Goal: Transaction & Acquisition: Download file/media

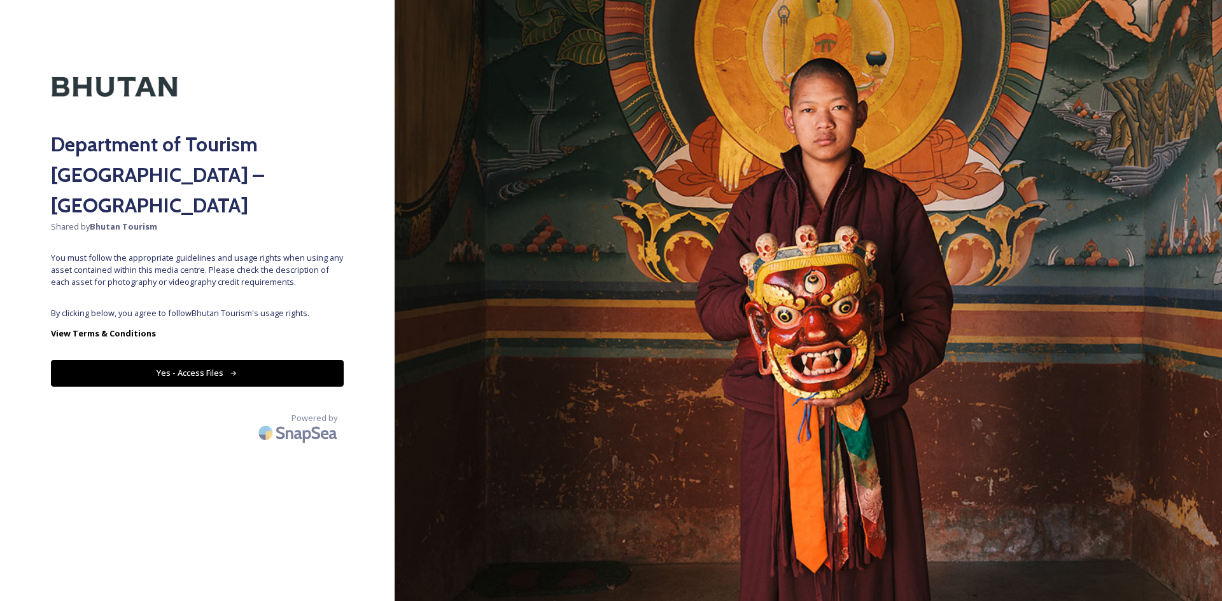
click at [219, 360] on button "Yes - Access Files" at bounding box center [197, 373] width 293 height 26
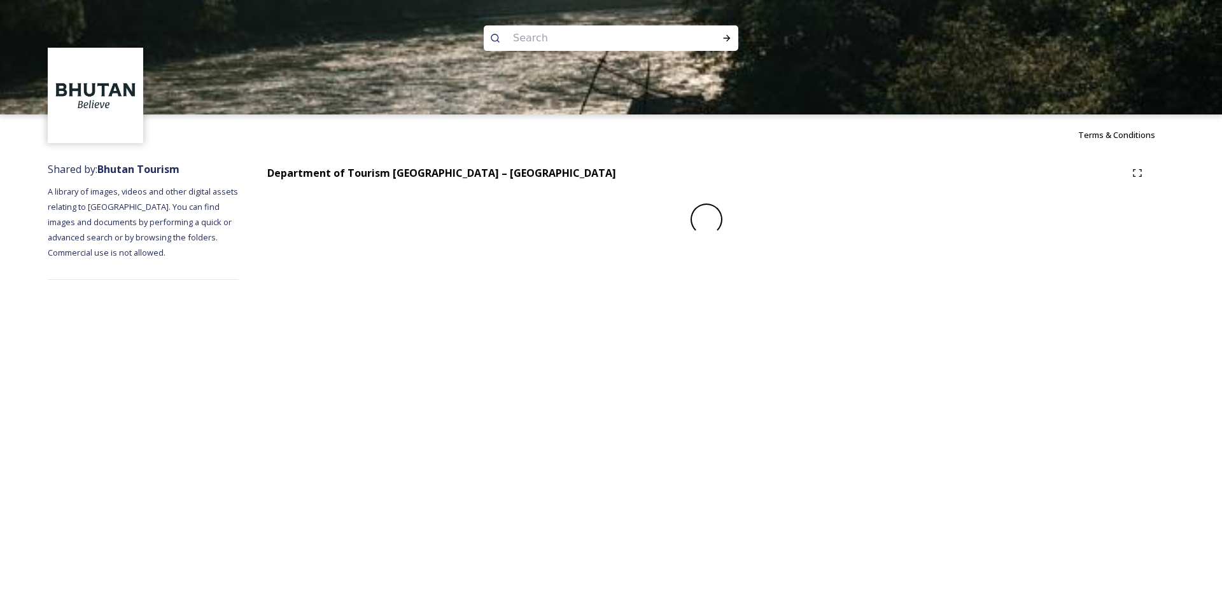
click at [215, 343] on div "Terms & Conditions Shared by: Bhutan Tourism A library of images, videos and ot…" at bounding box center [611, 300] width 1222 height 601
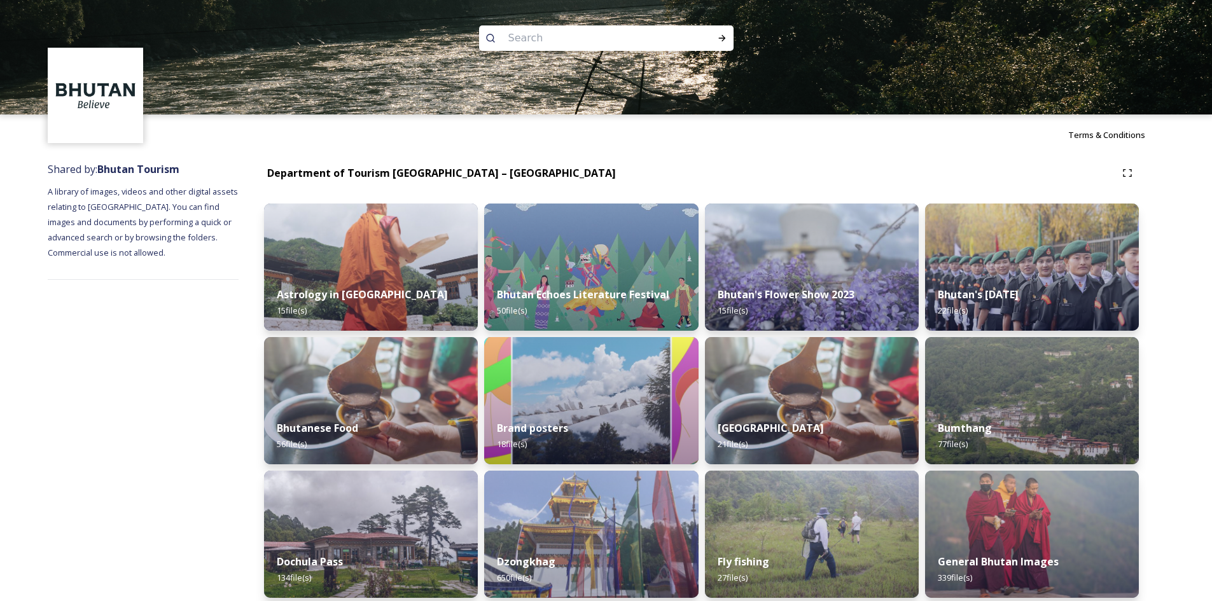
click at [550, 34] on input at bounding box center [589, 38] width 174 height 28
type input "I"
type input "F"
type input "Bhutan Tourism"
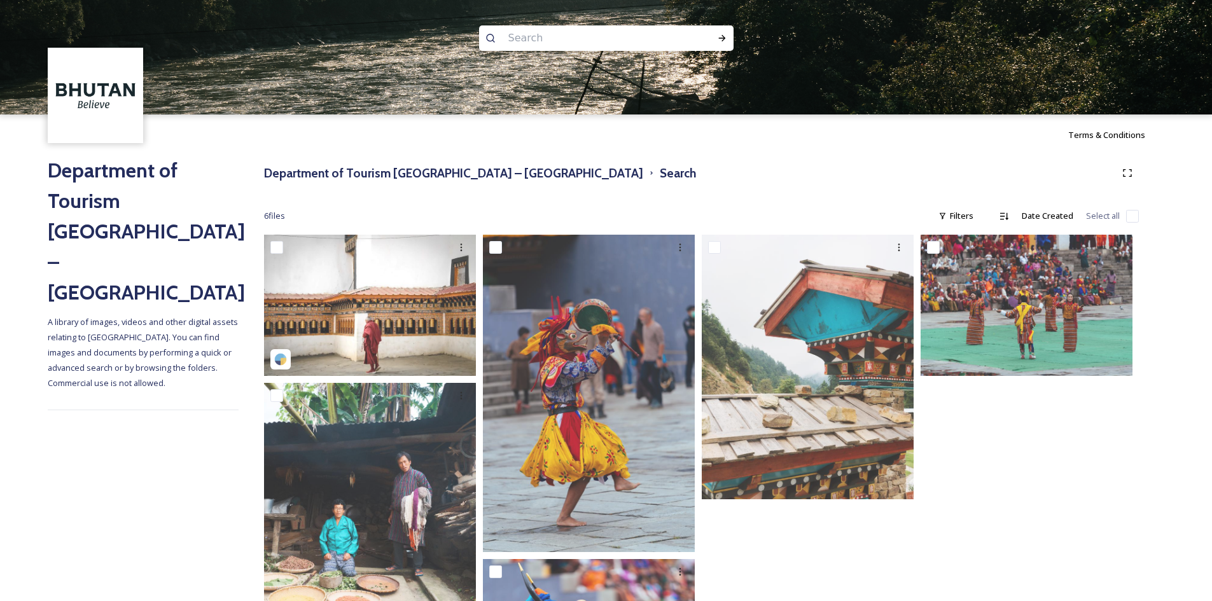
click at [565, 38] on input at bounding box center [589, 38] width 174 height 28
type input "Bhutanese Dragons"
click at [581, 36] on span "Bhutanese Dragons" at bounding box center [546, 38] width 89 height 18
click at [583, 39] on span "Bhutanese Dragons" at bounding box center [546, 38] width 89 height 18
click at [584, 36] on span "Bhutanese Dragons" at bounding box center [546, 38] width 89 height 18
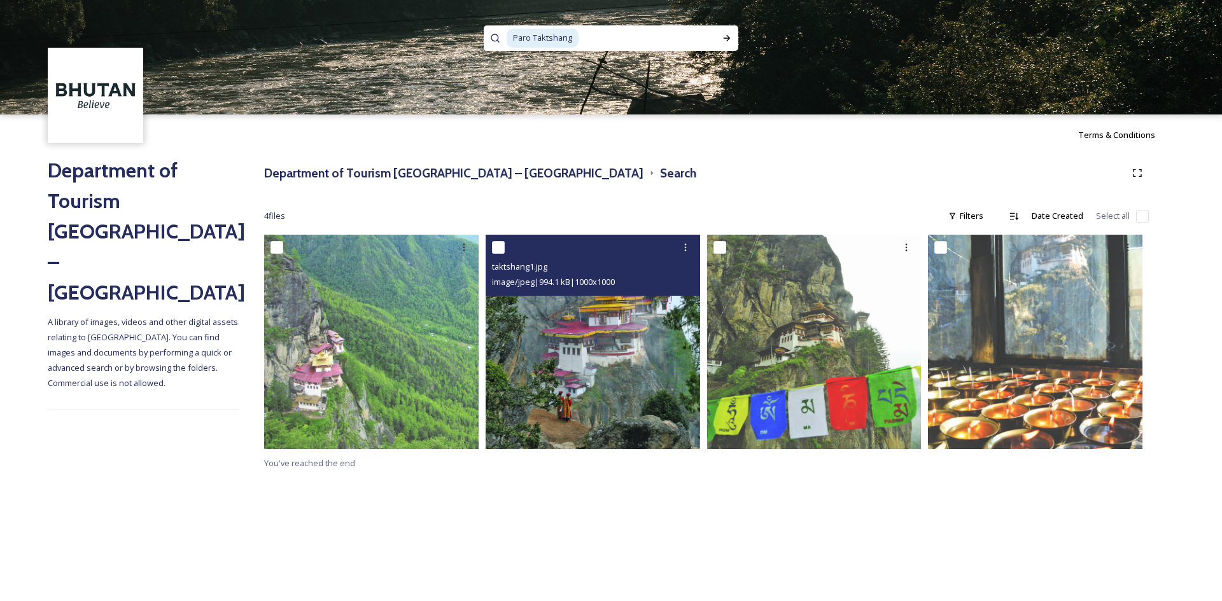
click at [610, 377] on img at bounding box center [593, 342] width 214 height 214
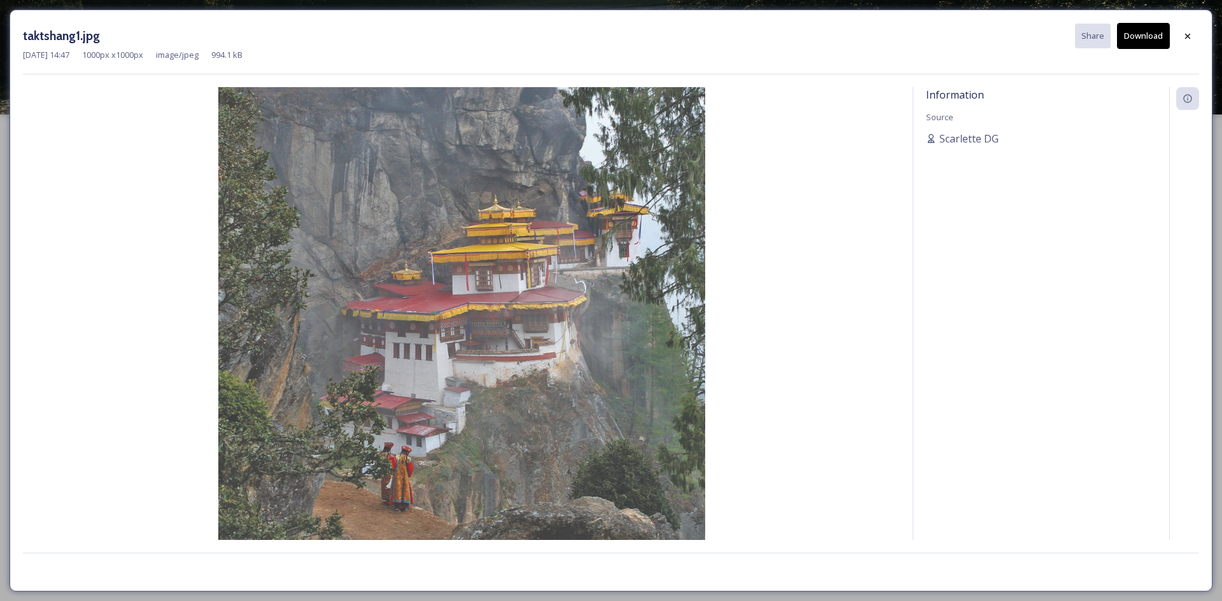
click at [510, 339] on img at bounding box center [461, 330] width 877 height 487
click at [1144, 31] on button "Download" at bounding box center [1143, 36] width 53 height 26
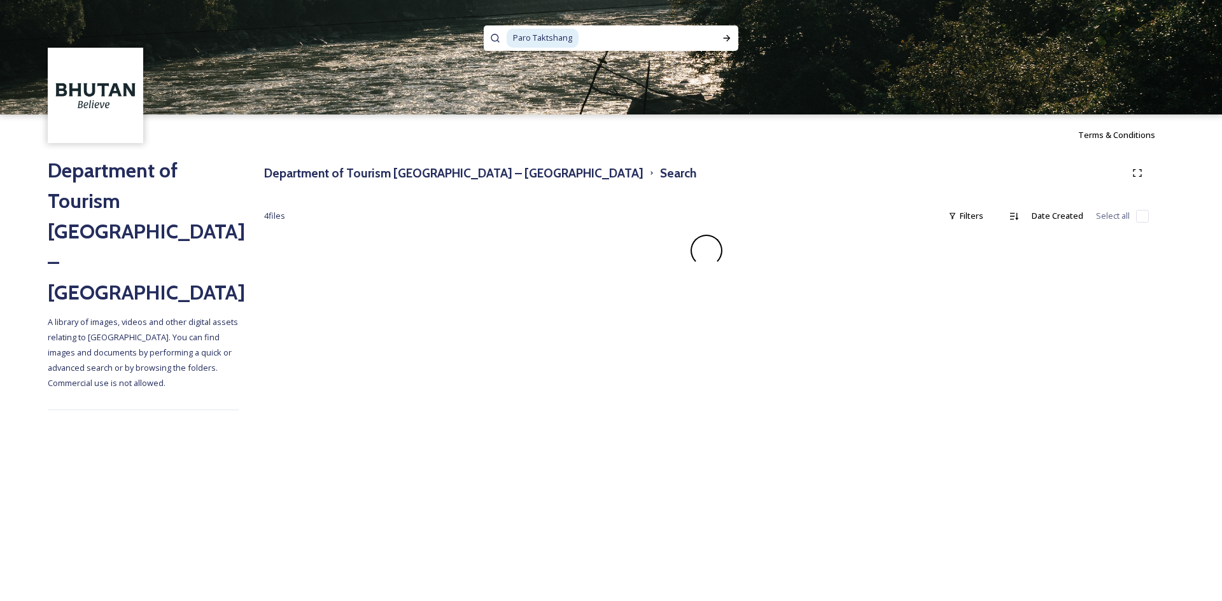
click at [572, 38] on span "Paro Taktshang" at bounding box center [543, 38] width 72 height 18
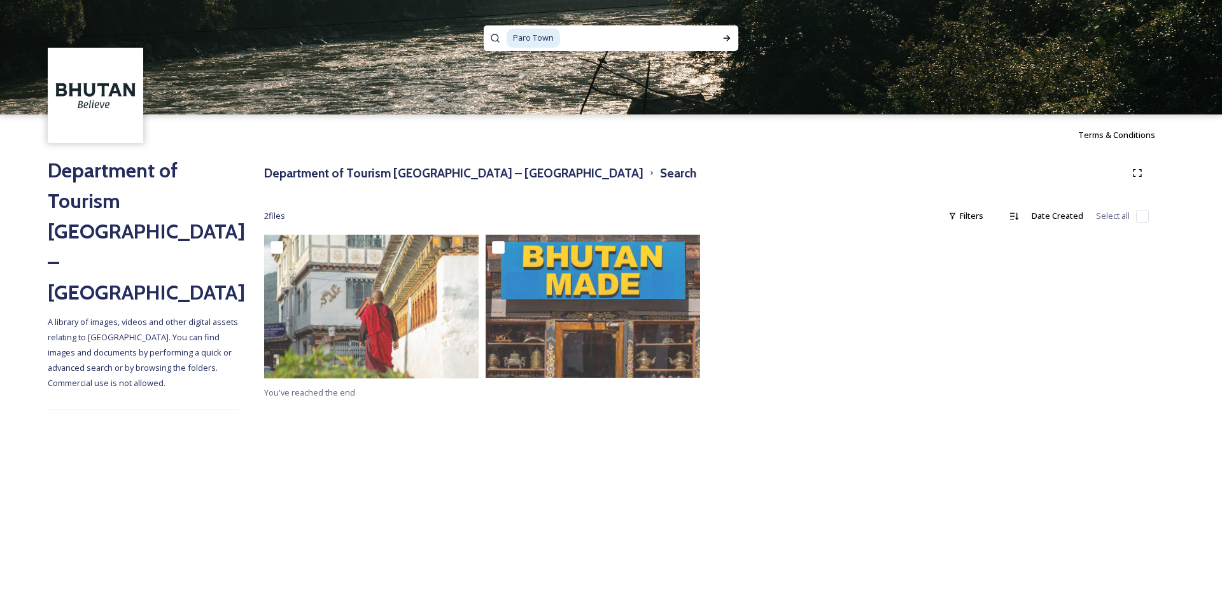
click at [548, 36] on span "Paro Town" at bounding box center [533, 38] width 53 height 18
click at [554, 39] on span "Paro Town" at bounding box center [533, 38] width 53 height 18
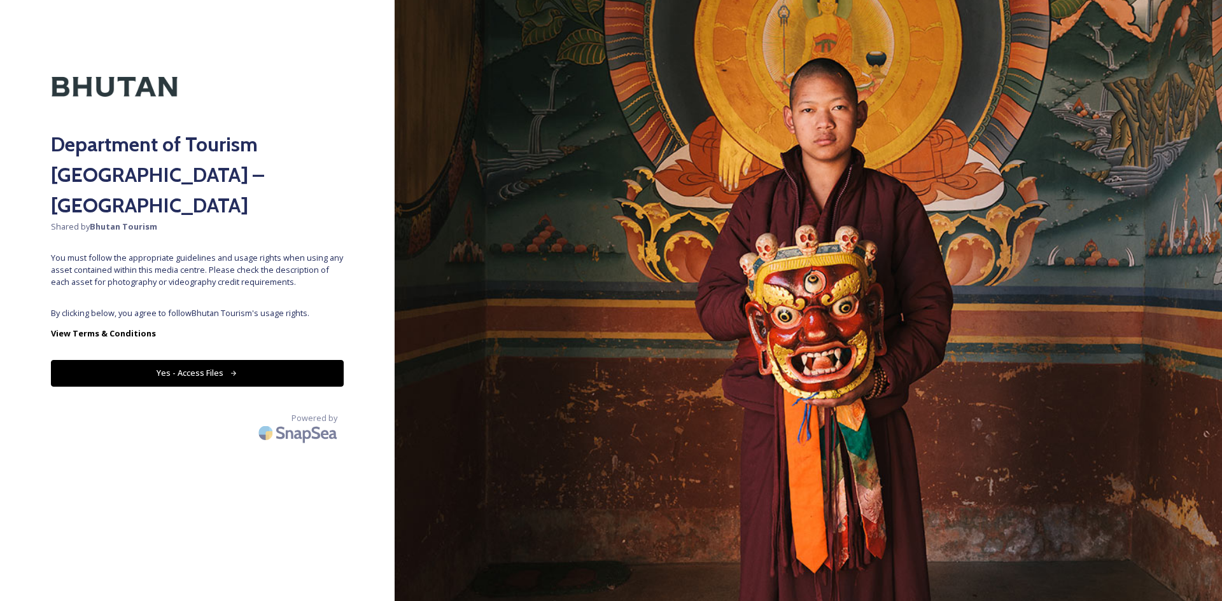
click at [229, 360] on button "Yes - Access Files" at bounding box center [197, 373] width 293 height 26
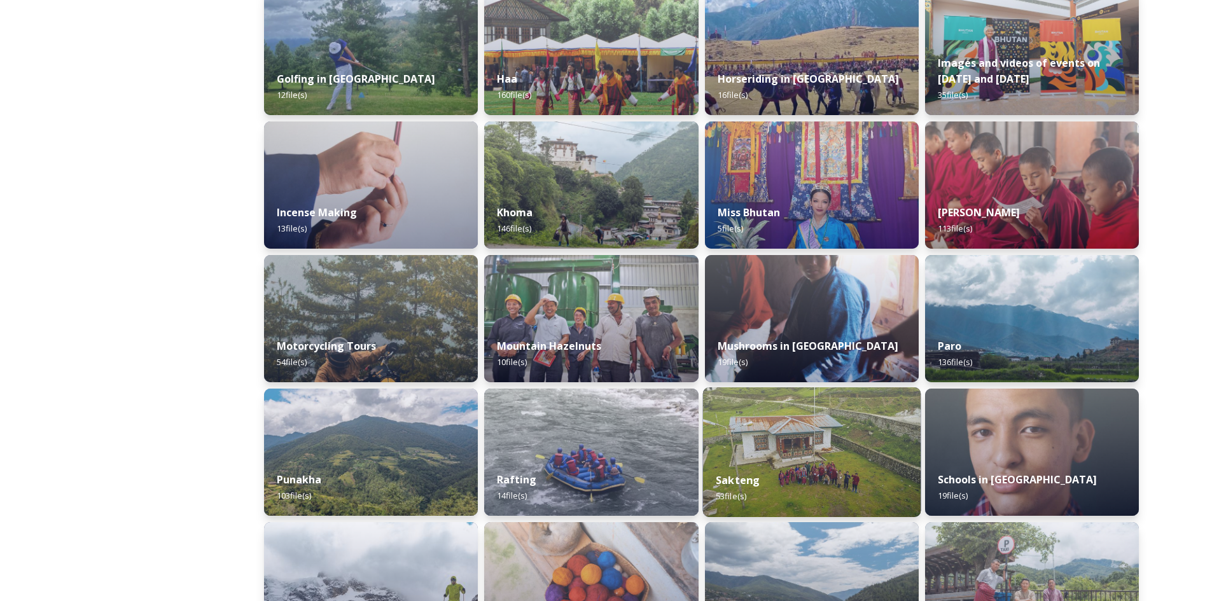
scroll to position [636, 0]
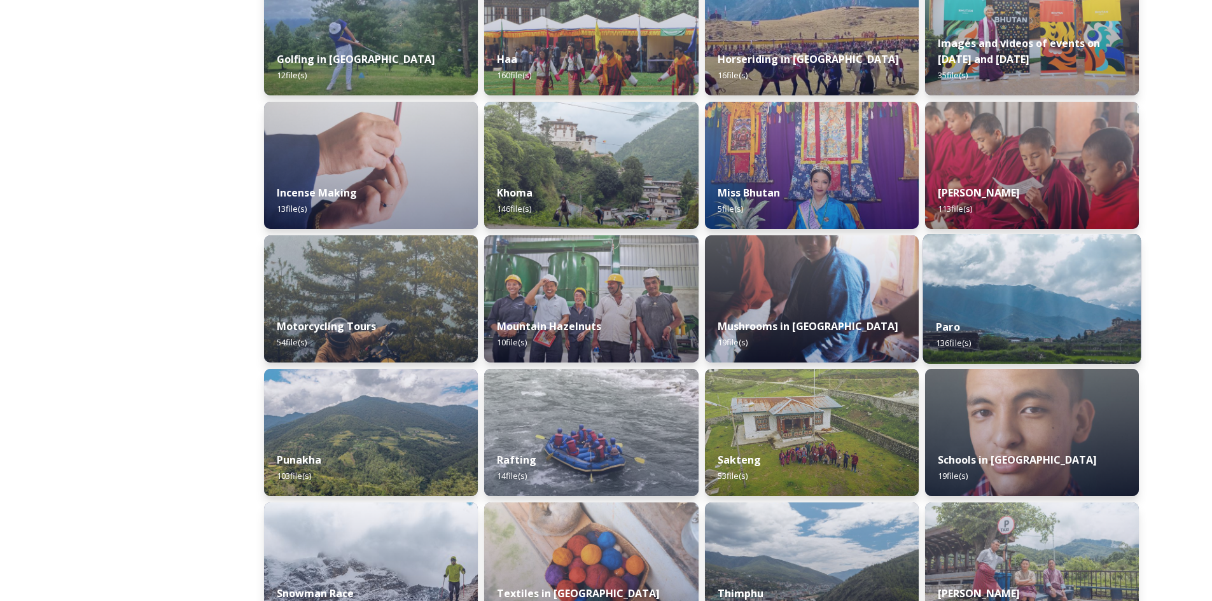
click at [1020, 337] on div "Paro 136 file(s)" at bounding box center [1032, 335] width 218 height 58
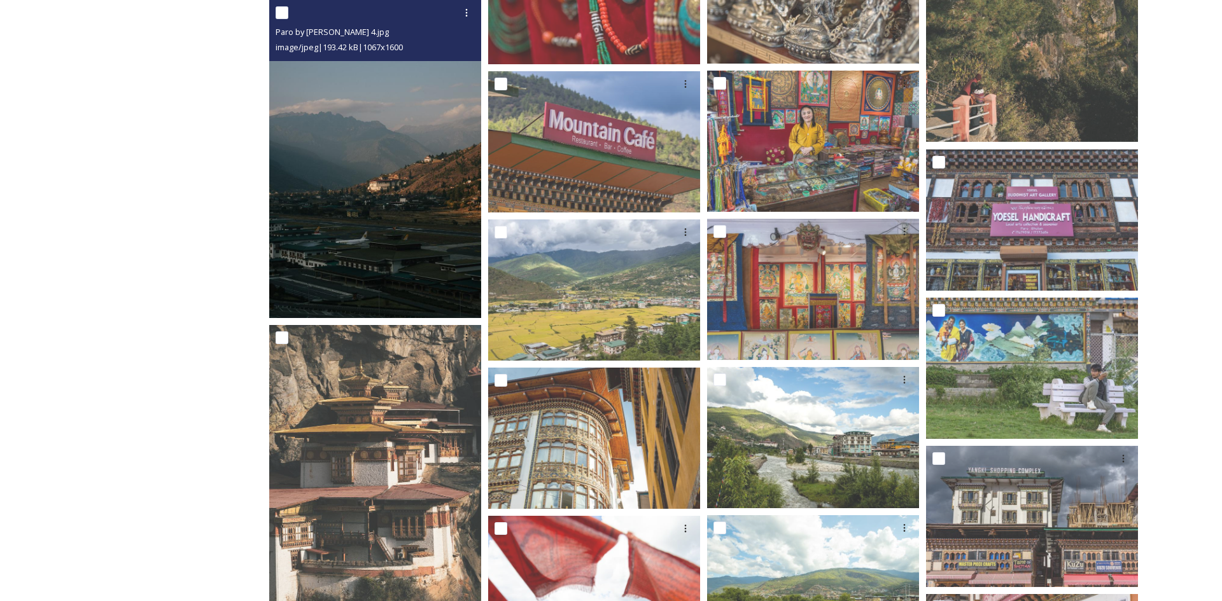
scroll to position [4710, 0]
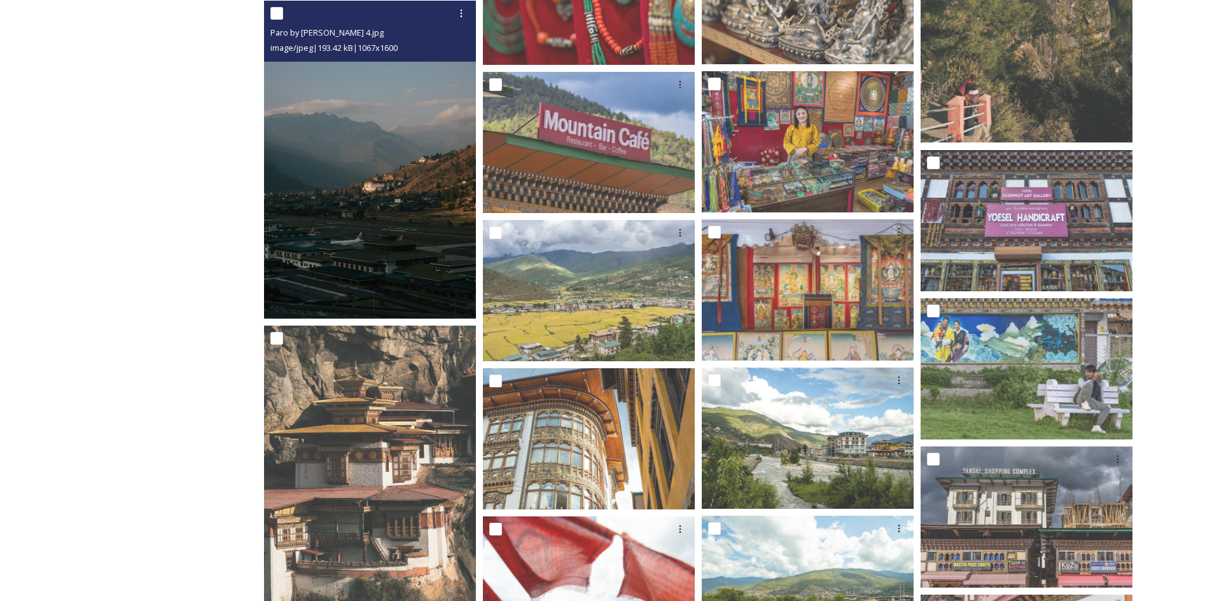
click at [391, 248] on img at bounding box center [370, 160] width 212 height 318
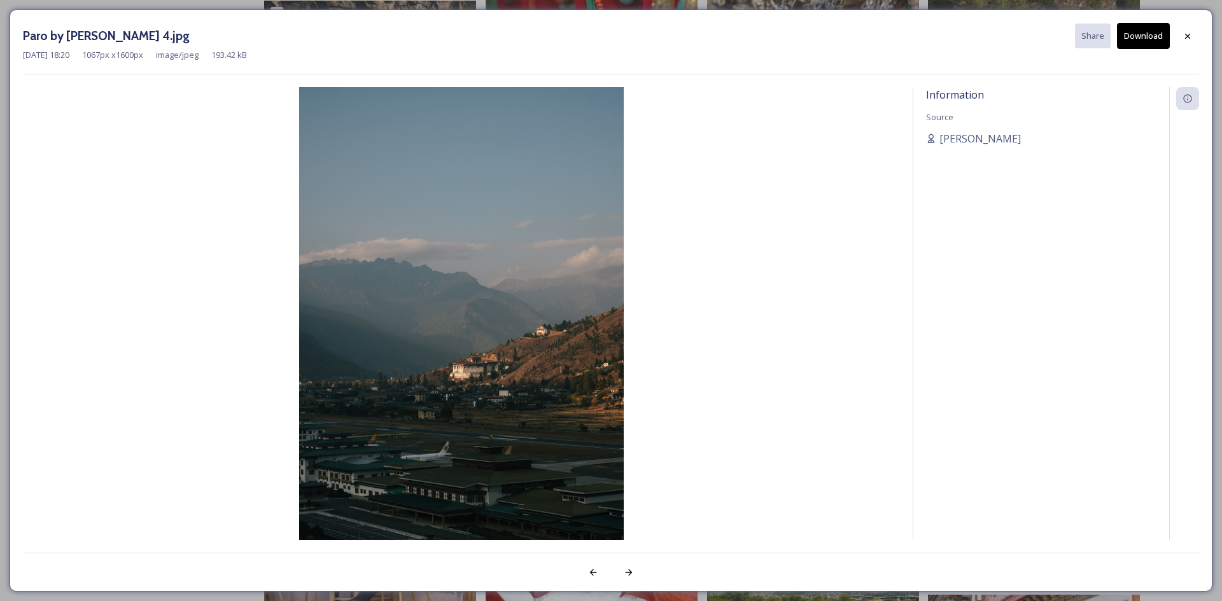
click at [1129, 40] on button "Download" at bounding box center [1143, 36] width 53 height 26
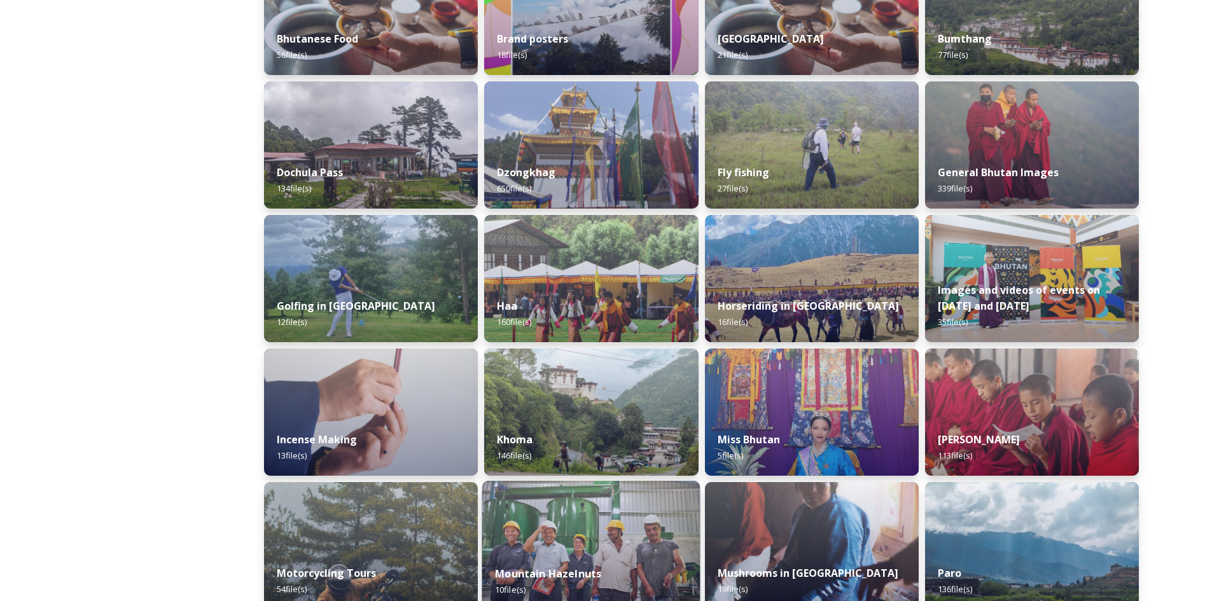
scroll to position [531, 0]
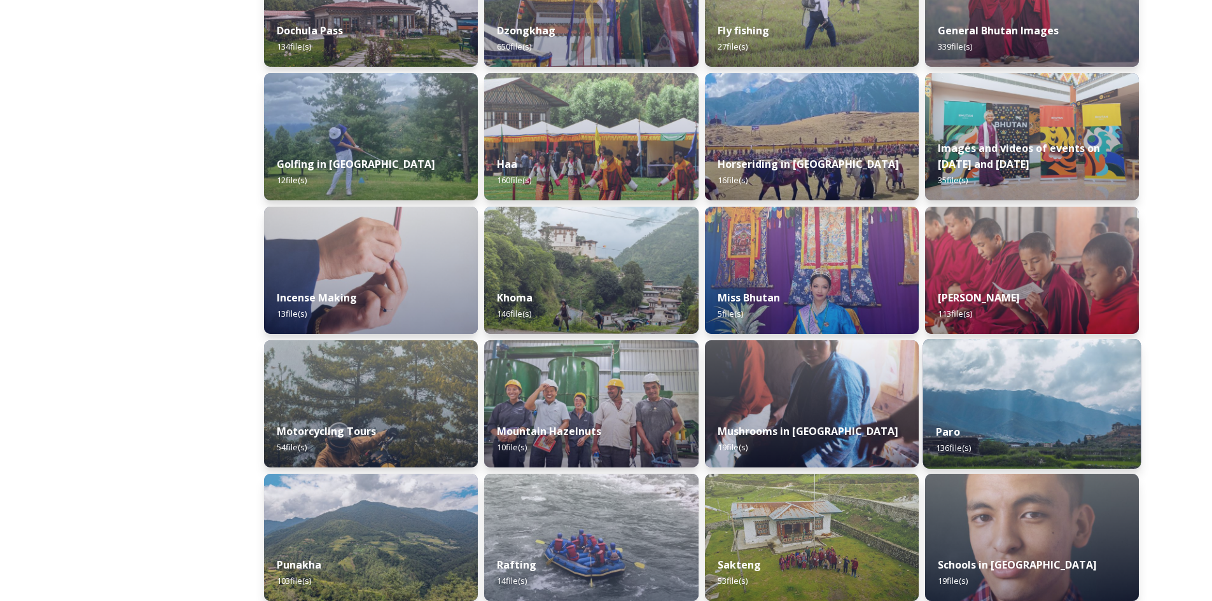
click at [1007, 417] on div "Paro 136 file(s)" at bounding box center [1032, 440] width 218 height 58
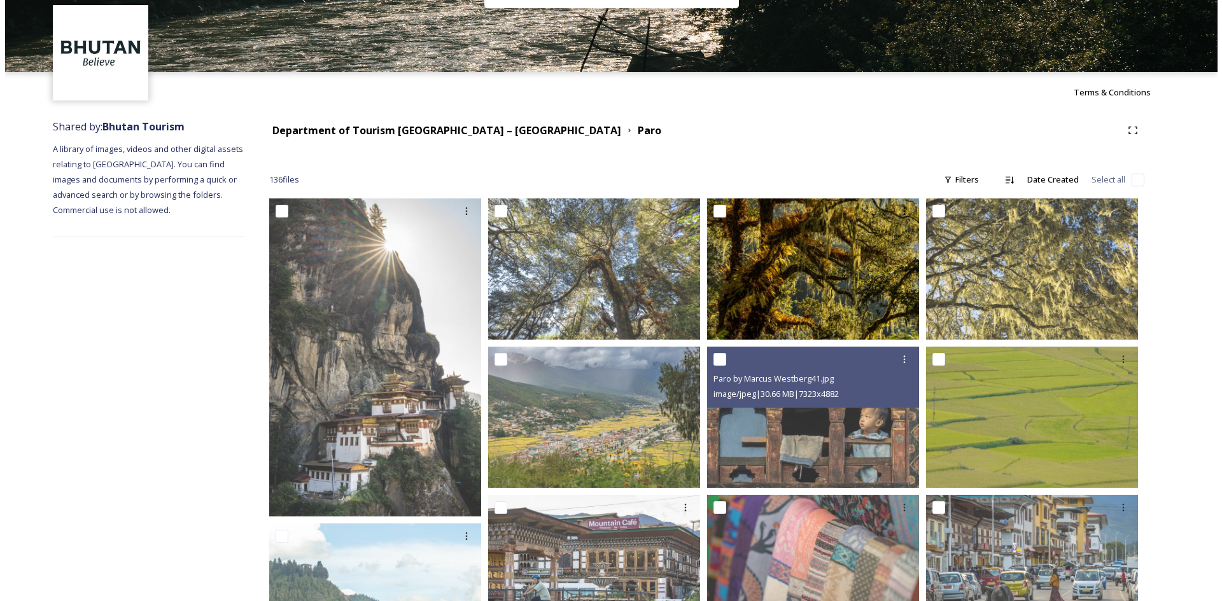
scroll to position [127, 0]
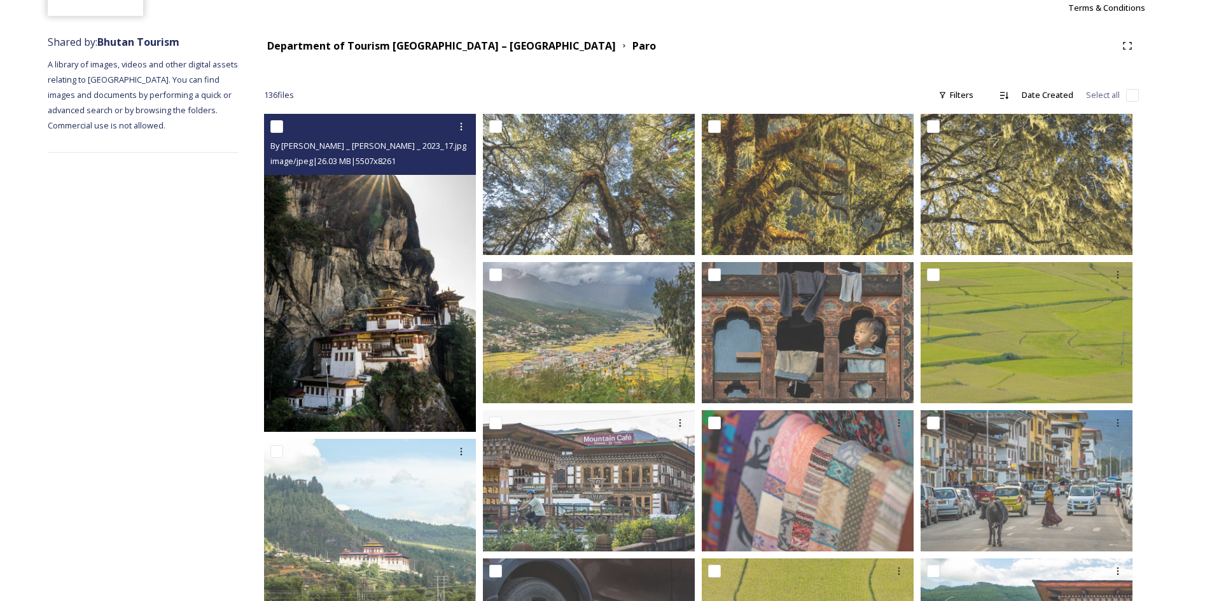
click at [404, 349] on img at bounding box center [370, 273] width 212 height 318
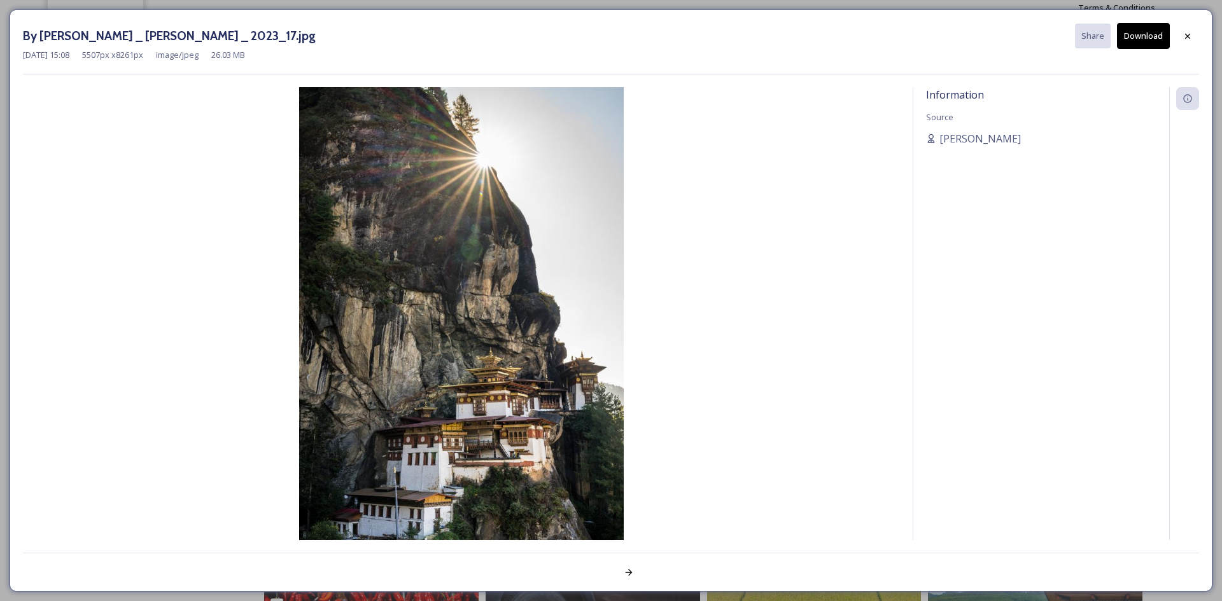
click at [1131, 38] on button "Download" at bounding box center [1143, 36] width 53 height 26
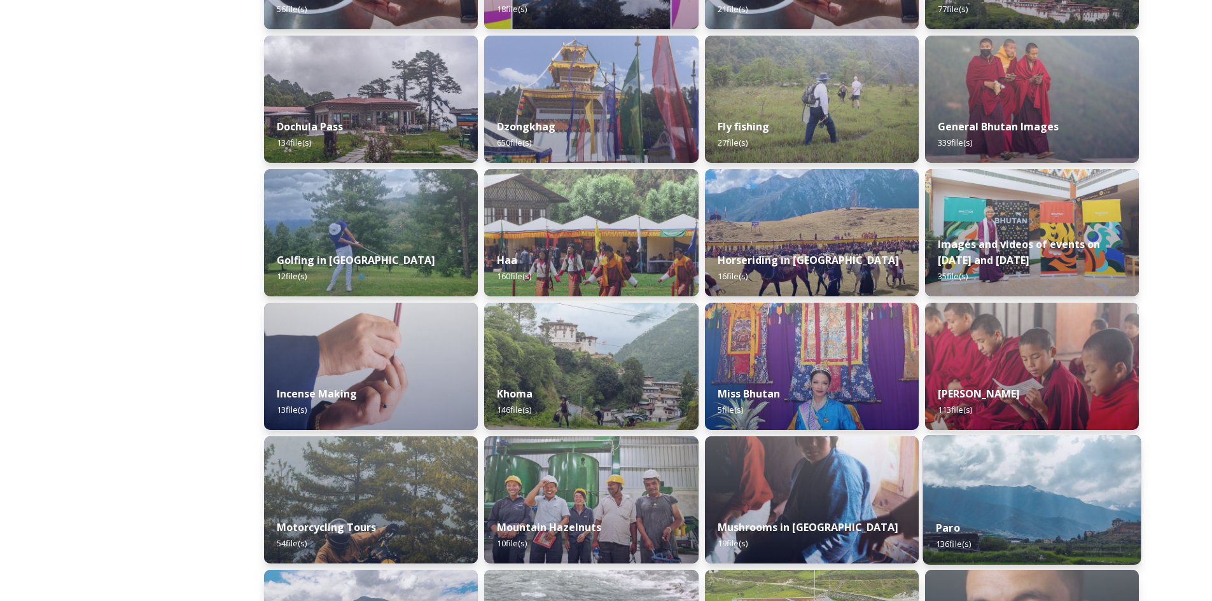
scroll to position [509, 0]
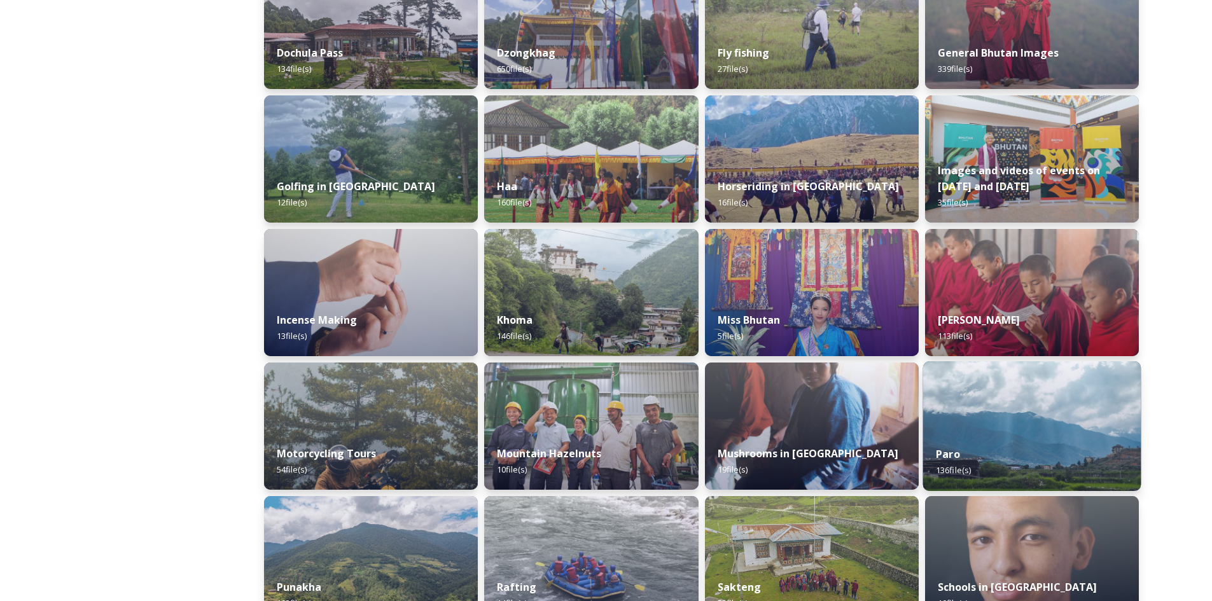
click at [1002, 450] on div "Paro 136 file(s)" at bounding box center [1032, 462] width 218 height 58
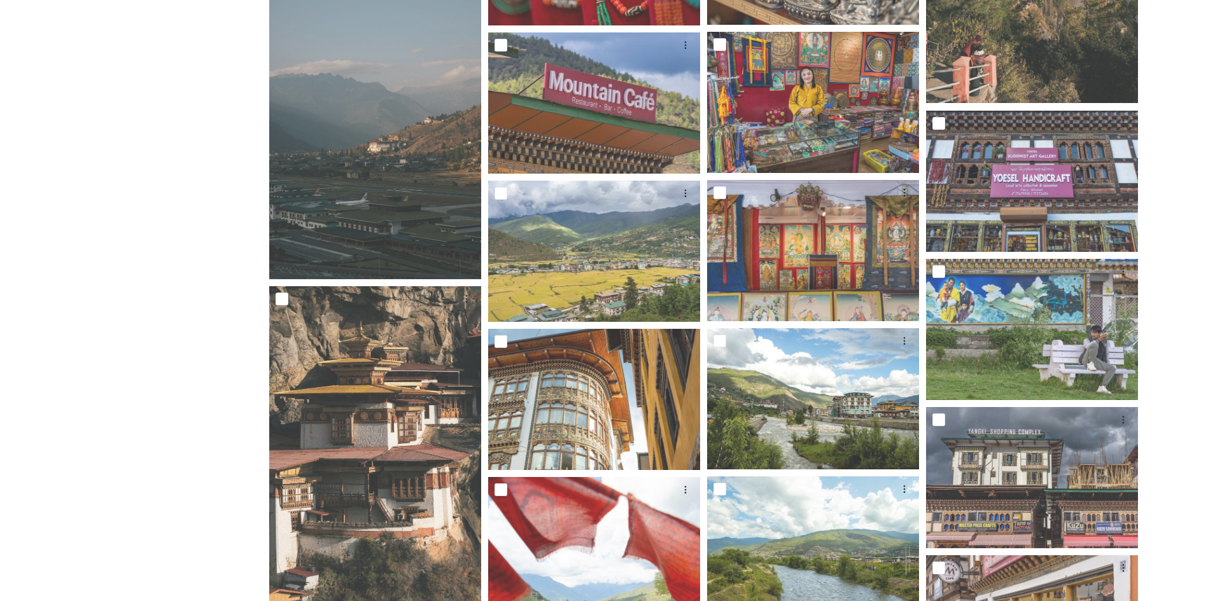
scroll to position [4686, 0]
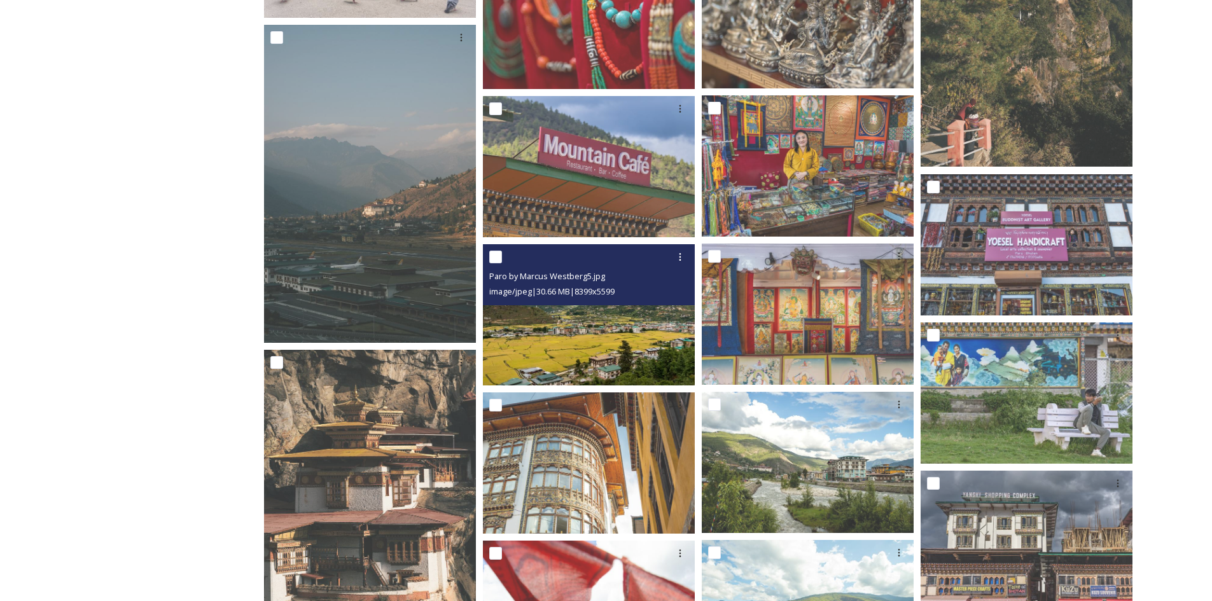
click at [628, 363] on img at bounding box center [589, 314] width 212 height 141
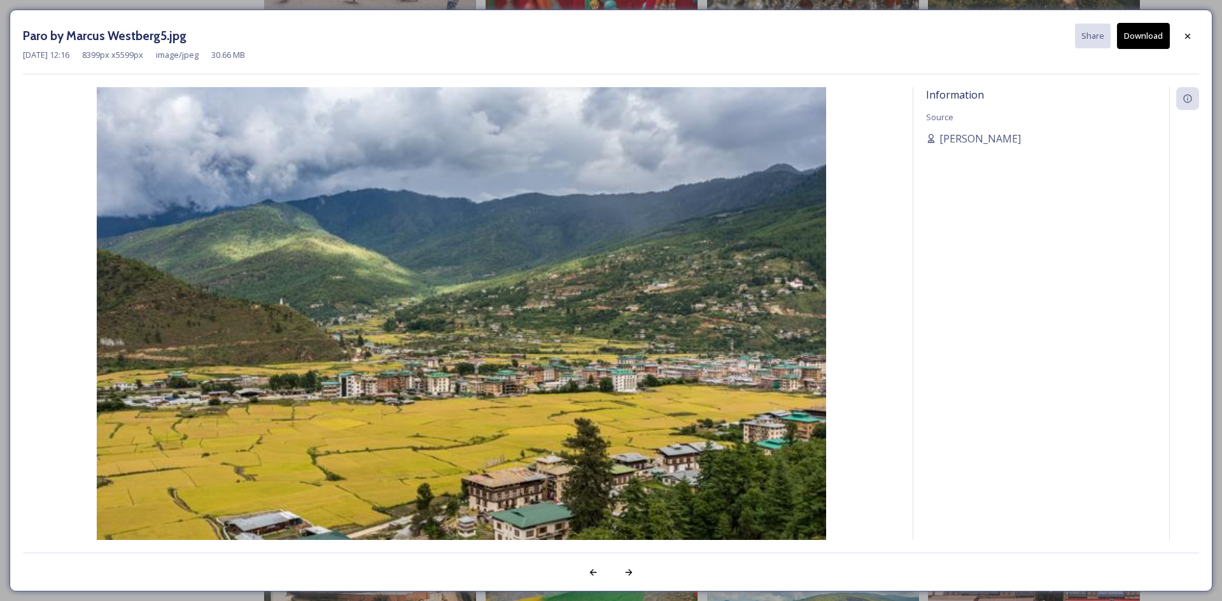
click at [1148, 34] on button "Download" at bounding box center [1143, 36] width 53 height 26
